Goal: Task Accomplishment & Management: Use online tool/utility

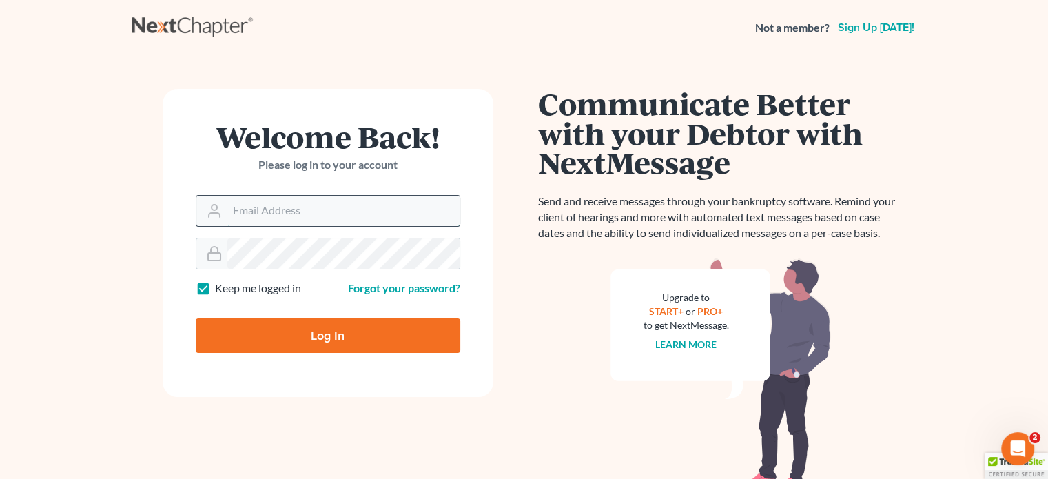
click at [230, 210] on input "Email Address" at bounding box center [343, 211] width 232 height 30
type input "[EMAIL_ADDRESS][DOMAIN_NAME]"
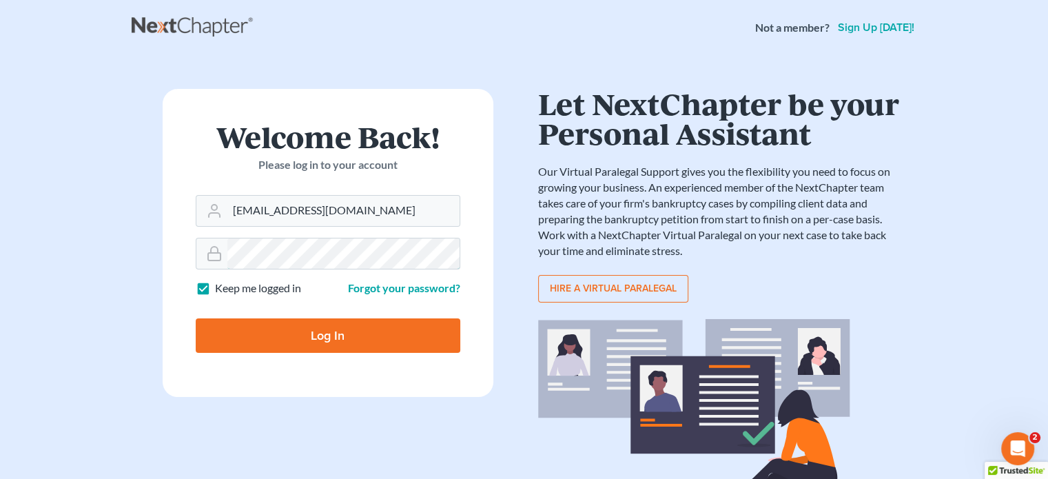
click at [196, 318] on input "Log In" at bounding box center [328, 335] width 265 height 34
type input "Thinking..."
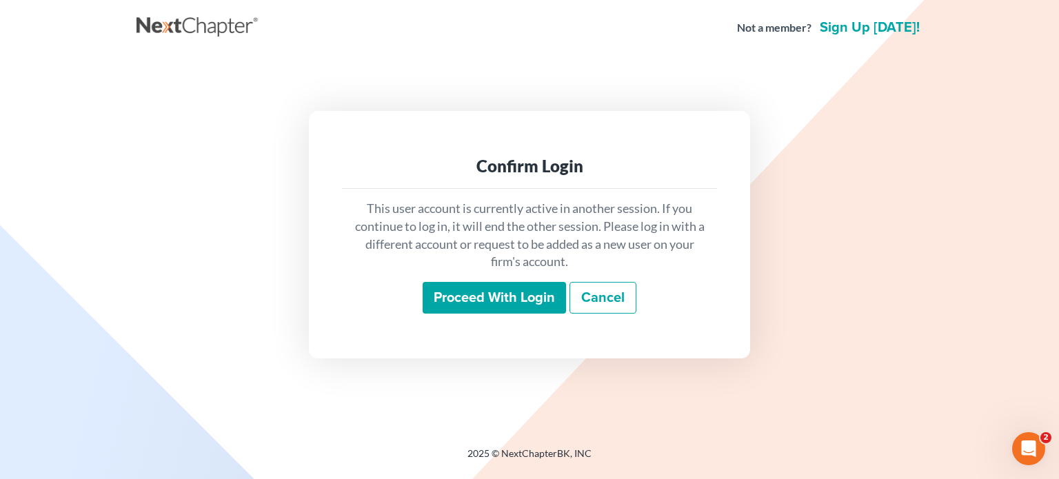
click at [474, 303] on input "Proceed with login" at bounding box center [494, 298] width 143 height 32
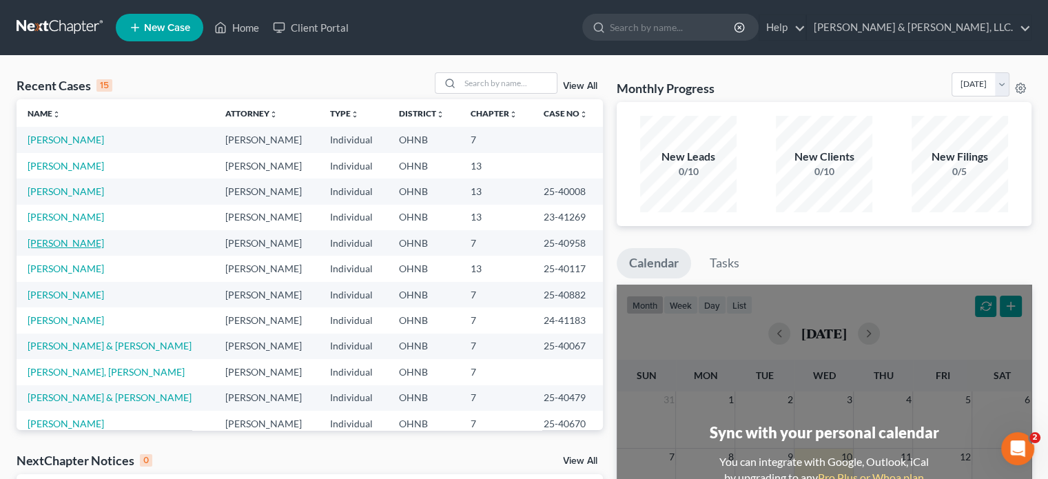
click at [65, 244] on link "[PERSON_NAME]" at bounding box center [66, 243] width 77 height 12
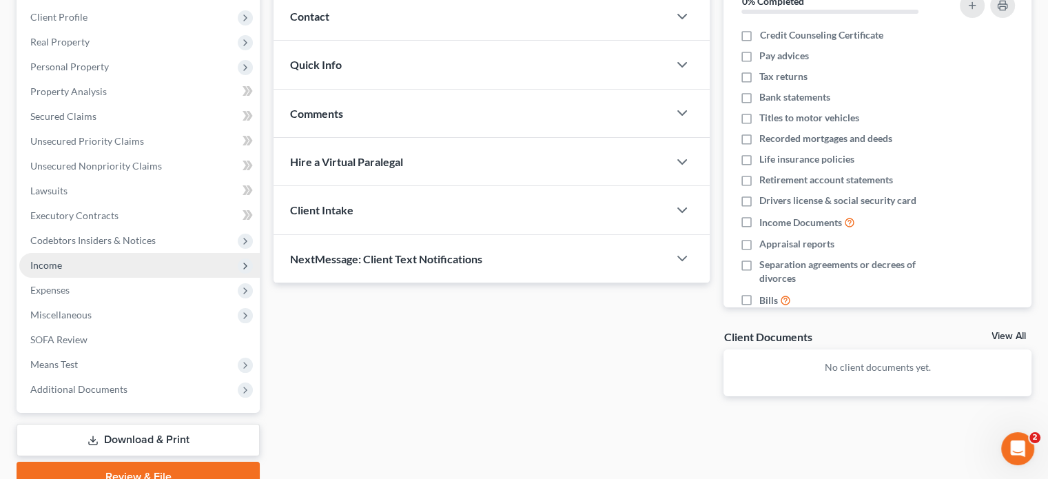
scroll to position [207, 0]
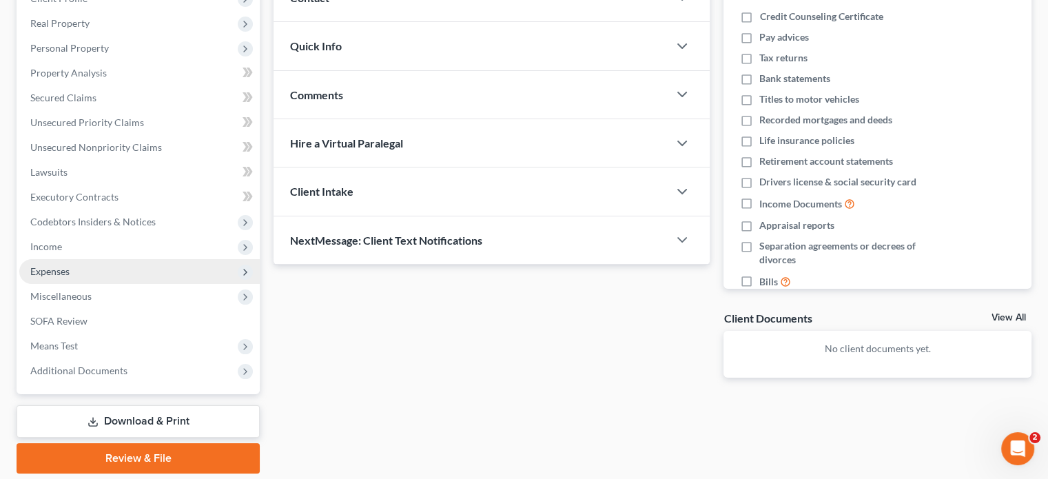
click at [58, 267] on span "Expenses" at bounding box center [49, 271] width 39 height 12
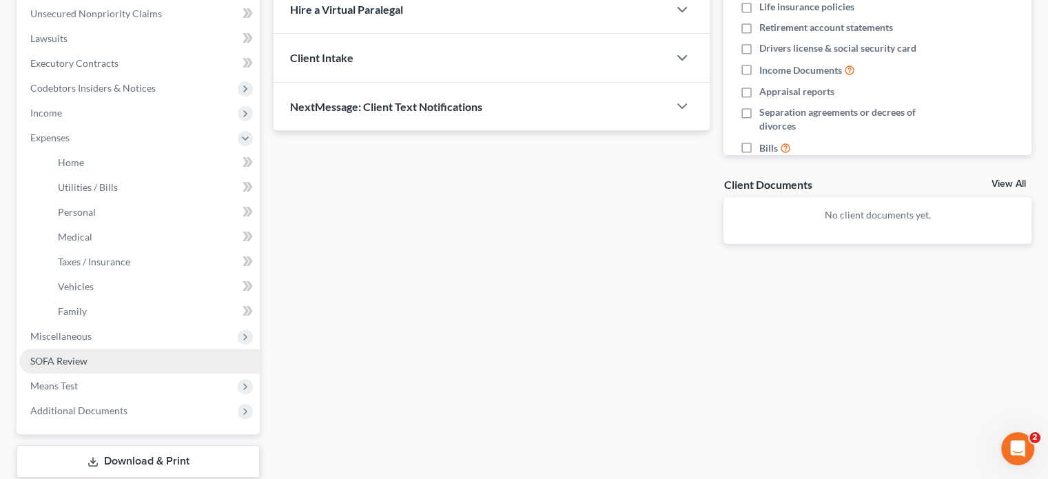
scroll to position [345, 0]
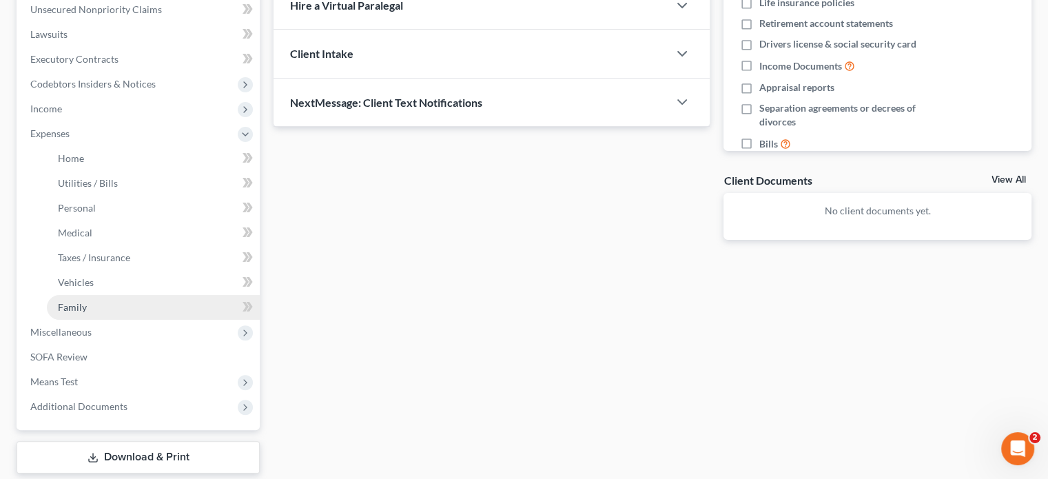
click at [80, 311] on span "Family" at bounding box center [72, 307] width 29 height 12
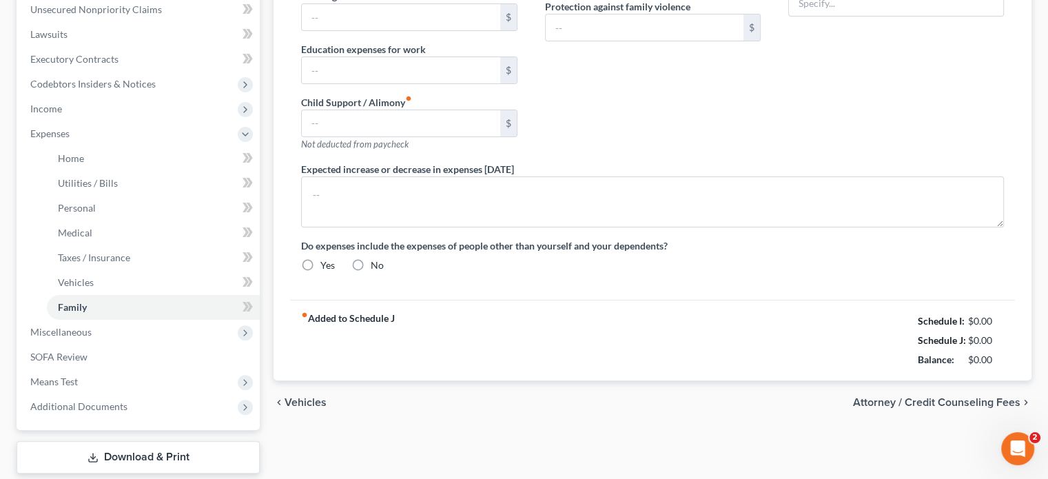
type input "400.00"
type input "0.00"
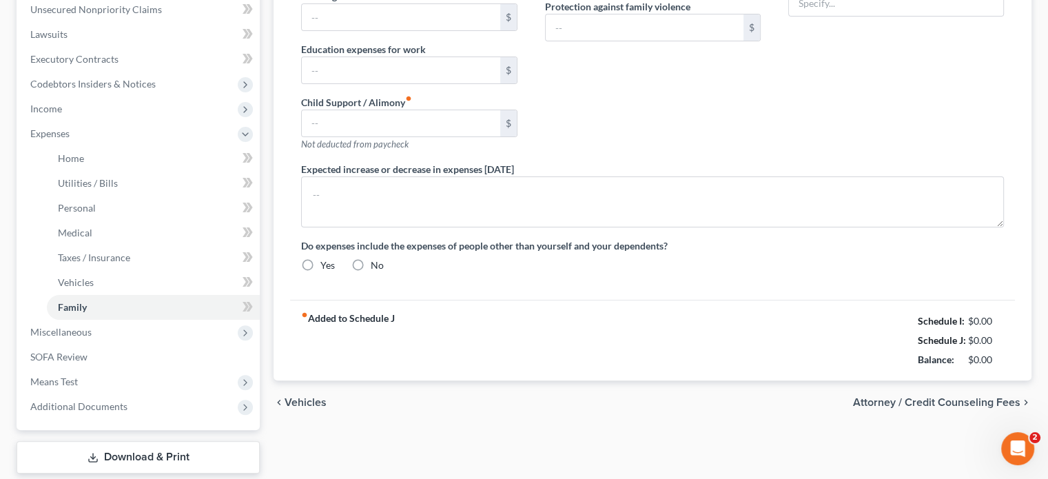
type input "0.00"
type textarea "Monthly mileage reimbursement by employer will reduce automobile expense when/i…"
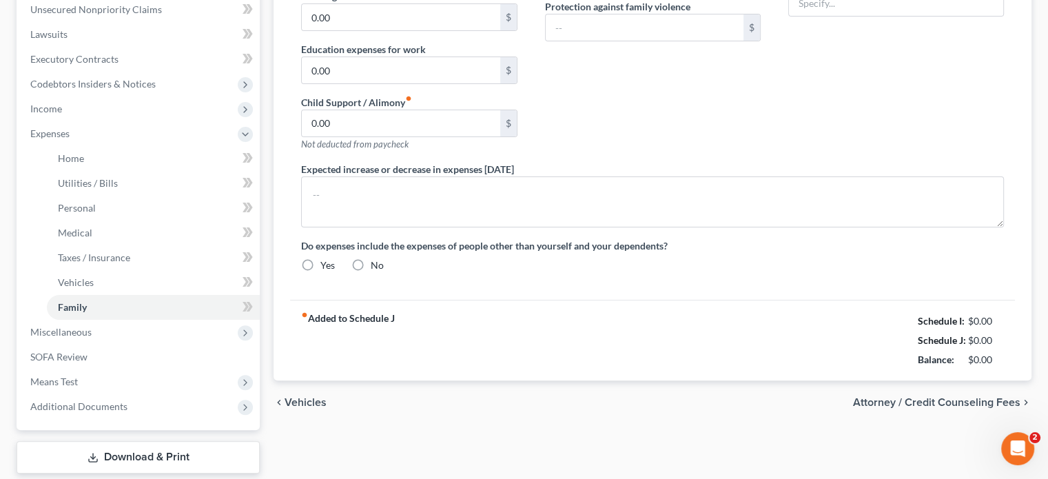
radio input "true"
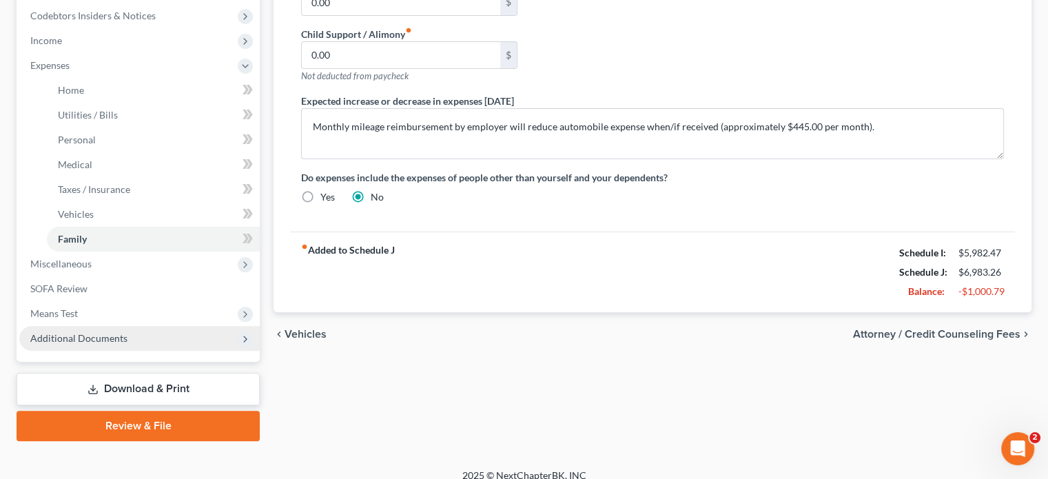
scroll to position [414, 0]
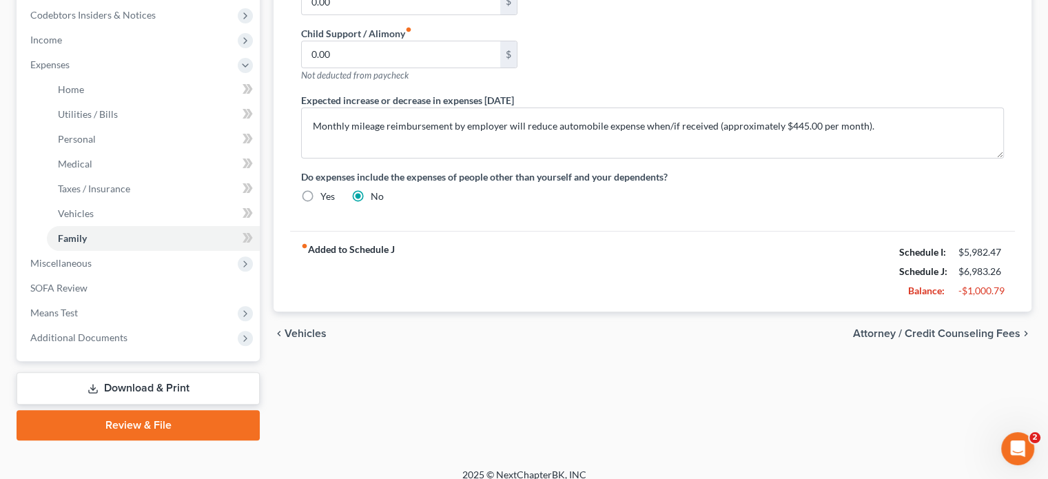
click at [153, 385] on link "Download & Print" at bounding box center [138, 388] width 243 height 32
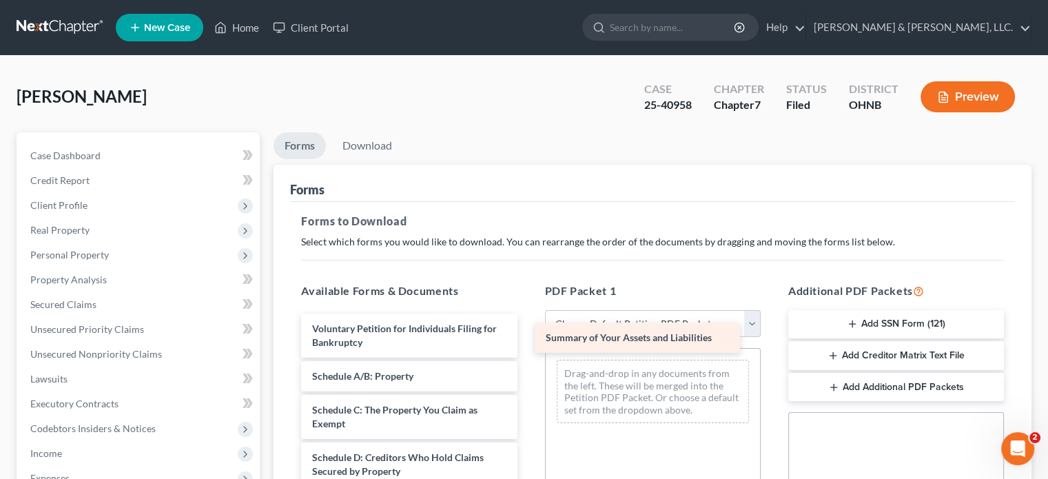
drag, startPoint x: 427, startPoint y: 373, endPoint x: 661, endPoint y: 336, distance: 236.6
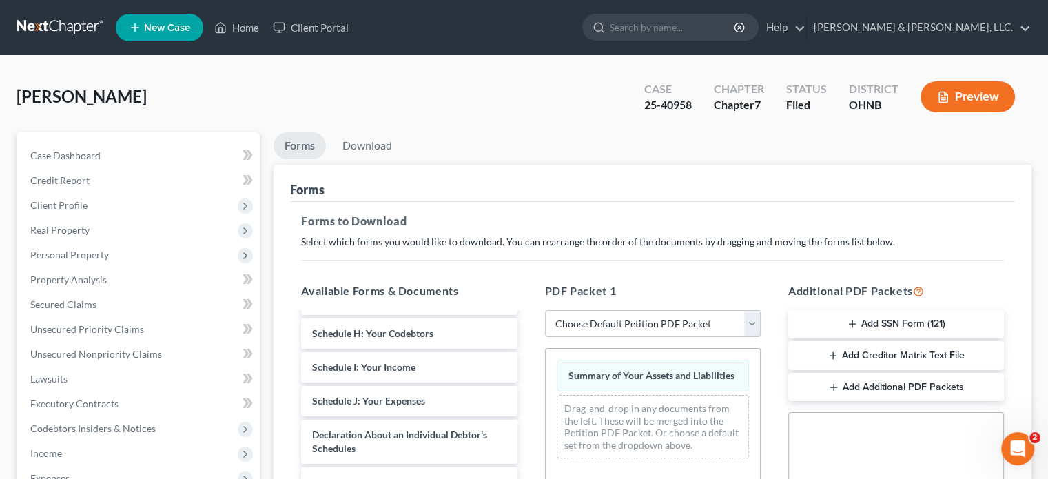
scroll to position [276, 0]
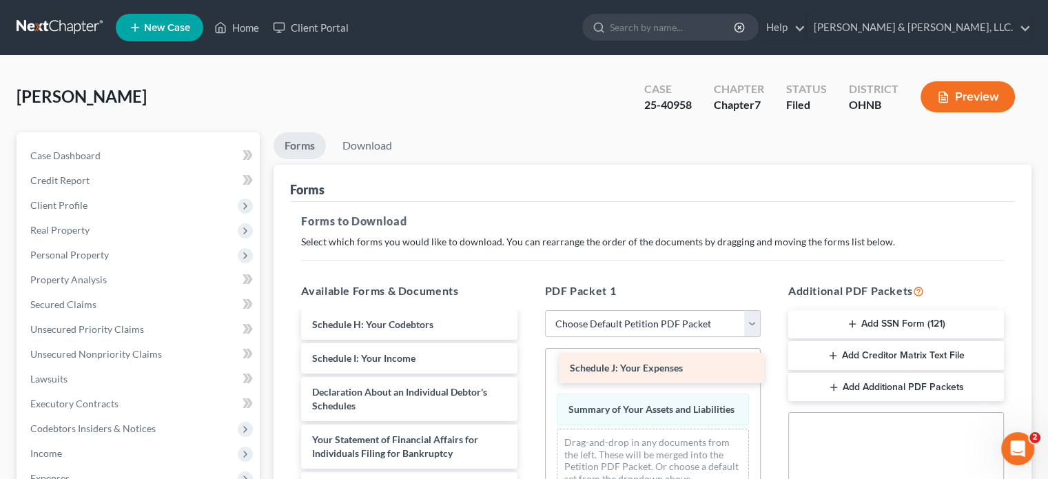
drag, startPoint x: 425, startPoint y: 391, endPoint x: 682, endPoint y: 369, distance: 258.8
click at [528, 369] on div "Schedule J: Your Expenses Voluntary Petition for Individuals Filing for Bankrup…" at bounding box center [409, 375] width 238 height 675
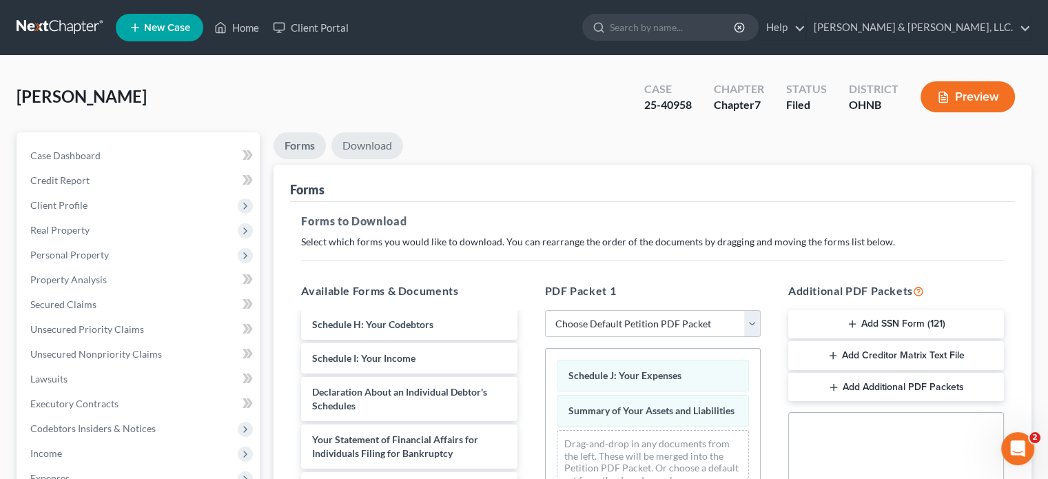
click at [380, 147] on link "Download" at bounding box center [368, 145] width 72 height 27
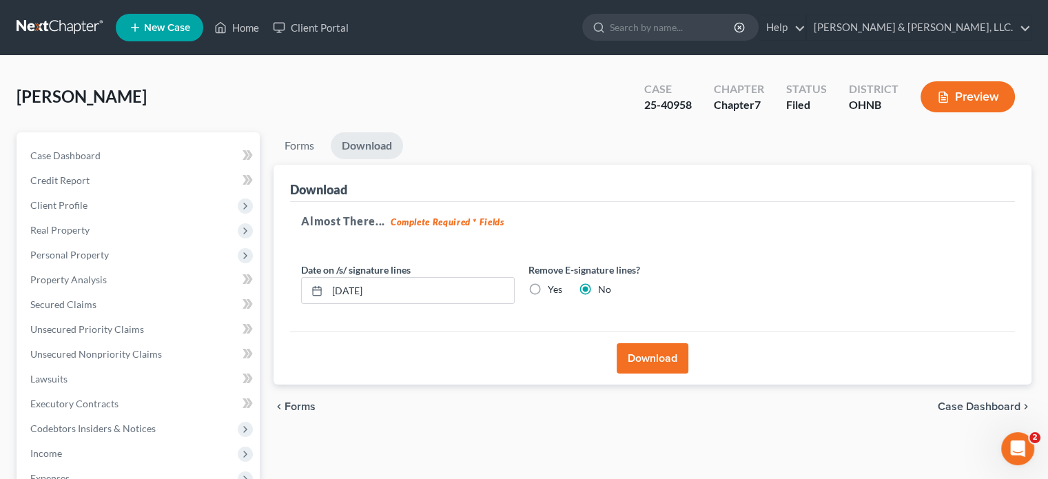
click at [671, 349] on button "Download" at bounding box center [653, 358] width 72 height 30
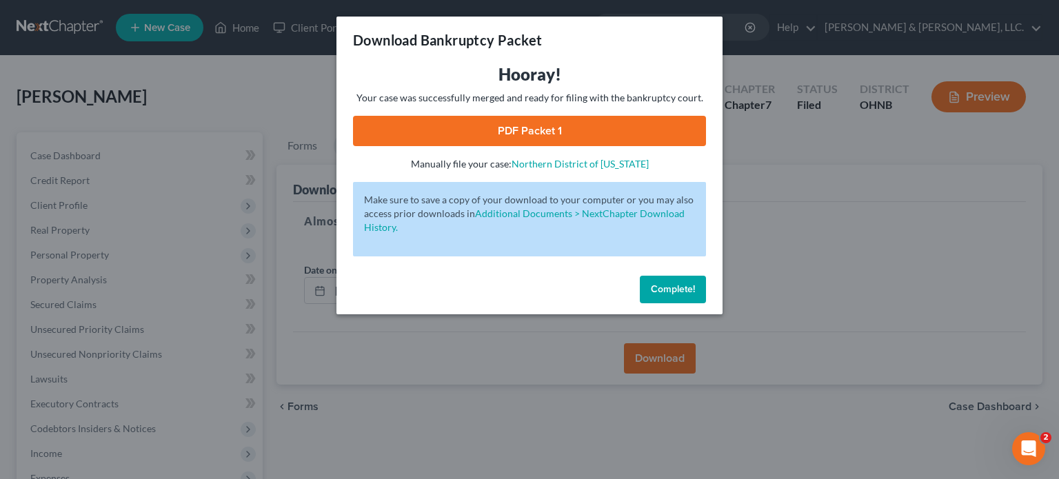
click at [516, 130] on link "PDF Packet 1" at bounding box center [529, 131] width 353 height 30
click at [677, 297] on button "Complete!" at bounding box center [673, 290] width 66 height 28
